Goal: Use online tool/utility: Utilize a website feature to perform a specific function

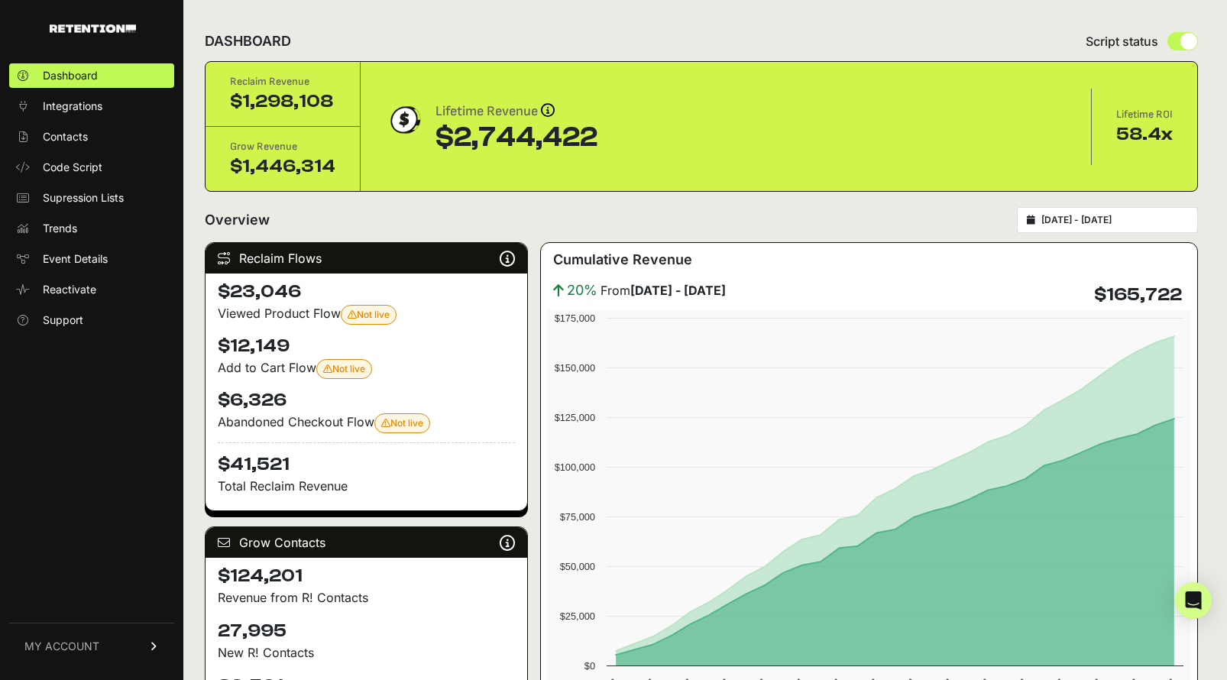
click at [267, 367] on div "Add to Cart Flow Not live Your 'Abandonment: Cart ([DOMAIN_NAME])' flow is not …" at bounding box center [366, 368] width 297 height 21
click at [270, 318] on div "Viewed Product Flow Not live Your 'Abandonment: Viewed Product ([DOMAIN_NAME])'…" at bounding box center [366, 314] width 297 height 21
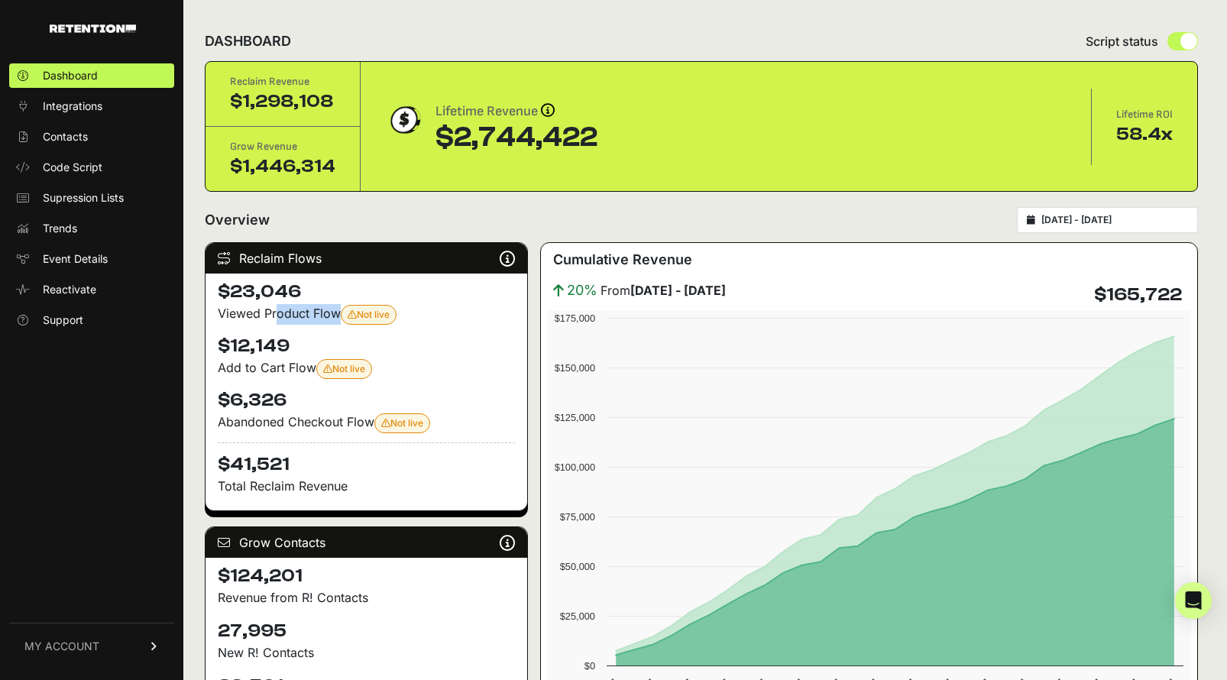
click at [270, 318] on div "Viewed Product Flow Not live Your 'Abandonment: Viewed Product ([DOMAIN_NAME])'…" at bounding box center [366, 314] width 297 height 21
drag, startPoint x: 238, startPoint y: 289, endPoint x: 309, endPoint y: 296, distance: 71.4
click at [309, 296] on h4 "$23,046" at bounding box center [366, 292] width 297 height 24
drag, startPoint x: 228, startPoint y: 290, endPoint x: 306, endPoint y: 291, distance: 77.2
click at [306, 291] on h4 "$23,046" at bounding box center [366, 292] width 297 height 24
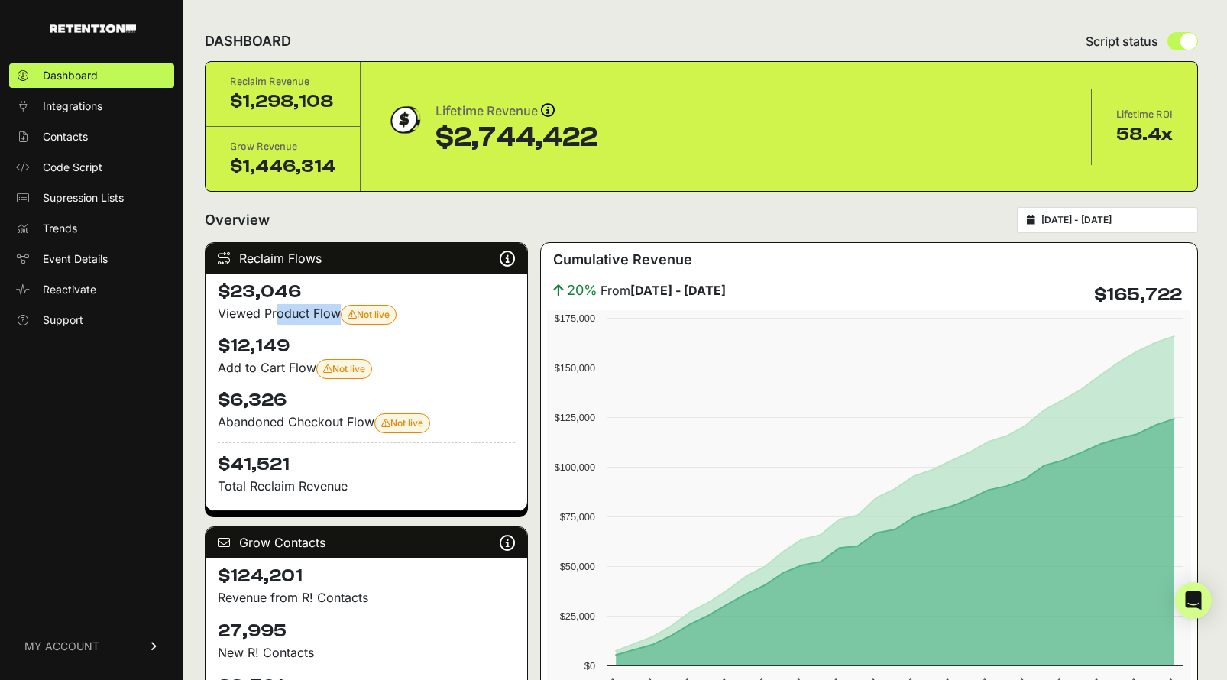
click at [264, 296] on h4 "$23,046" at bounding box center [366, 292] width 297 height 24
click at [256, 335] on h4 "$12,149" at bounding box center [366, 346] width 297 height 24
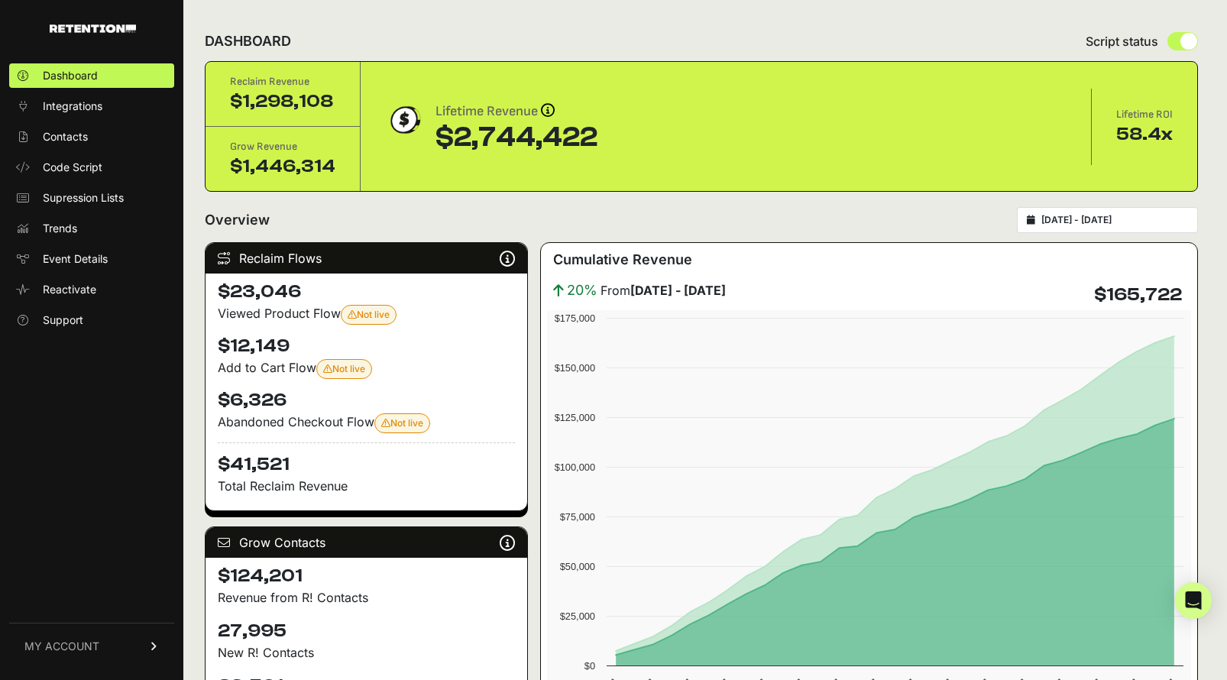
click at [256, 370] on div "Add to Cart Flow Not live Your 'Abandonment: Cart ([DOMAIN_NAME])' flow is not …" at bounding box center [366, 368] width 297 height 21
click at [252, 345] on h4 "$12,149" at bounding box center [366, 346] width 297 height 24
click at [251, 388] on h4 "$6,326" at bounding box center [366, 400] width 297 height 24
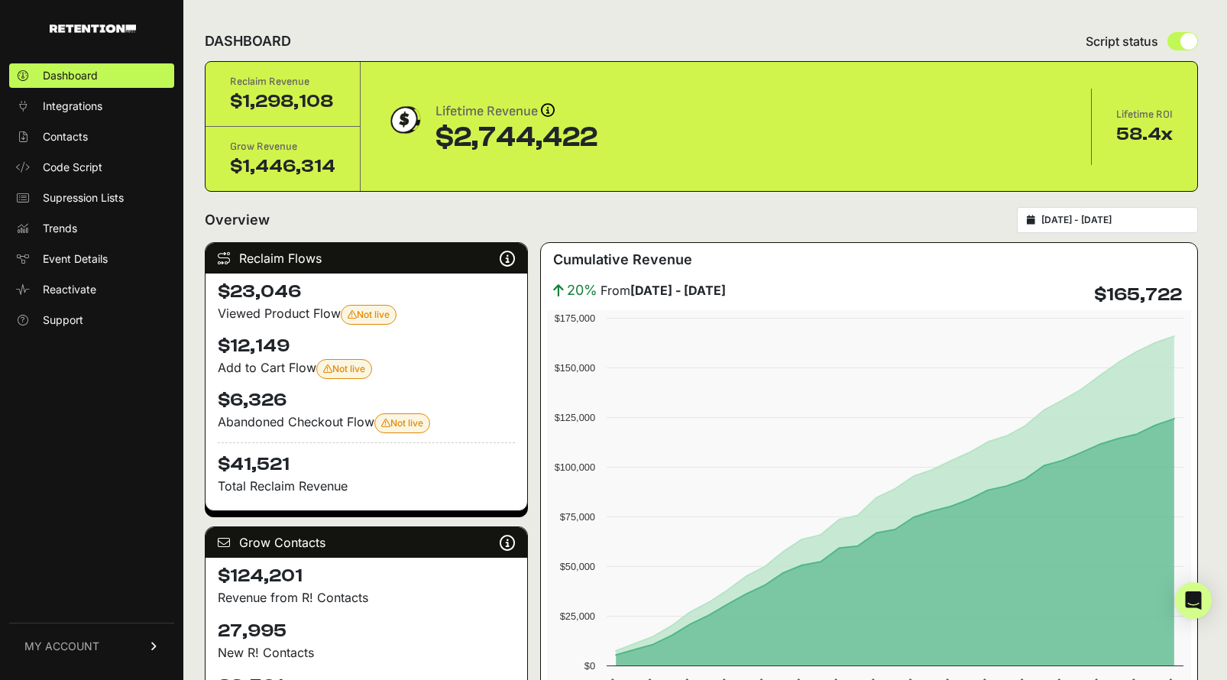
click at [251, 388] on h4 "$6,326" at bounding box center [366, 400] width 297 height 24
click at [252, 397] on h4 "$6,326" at bounding box center [366, 400] width 297 height 24
click at [274, 413] on div "Abandoned Checkout Flow Not live Your 'Abandonment: Checkout ([DOMAIN_NAME])' f…" at bounding box center [366, 423] width 297 height 21
click at [326, 426] on div "Abandoned Checkout Flow Not live Your 'Abandonment: Checkout ([DOMAIN_NAME])' f…" at bounding box center [366, 423] width 297 height 21
